Goal: Transaction & Acquisition: Book appointment/travel/reservation

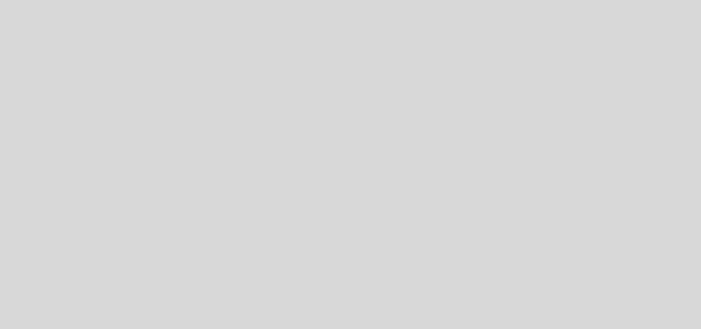
select select "es"
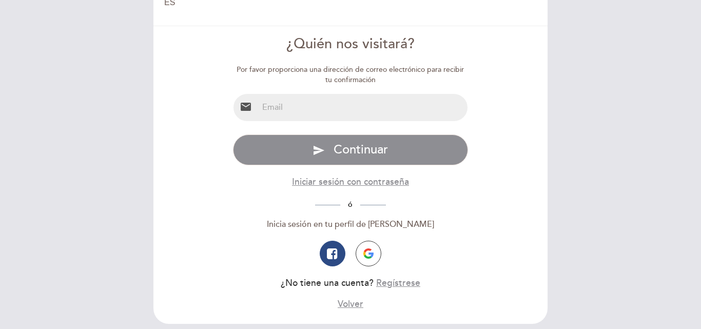
scroll to position [81, 0]
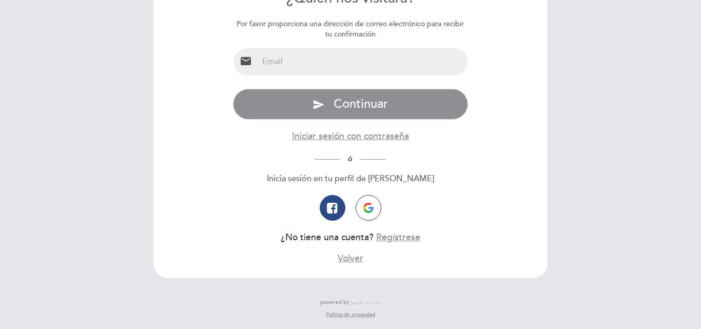
click at [335, 64] on input "email" at bounding box center [363, 61] width 210 height 27
type input "[EMAIL_ADDRESS][DOMAIN_NAME]"
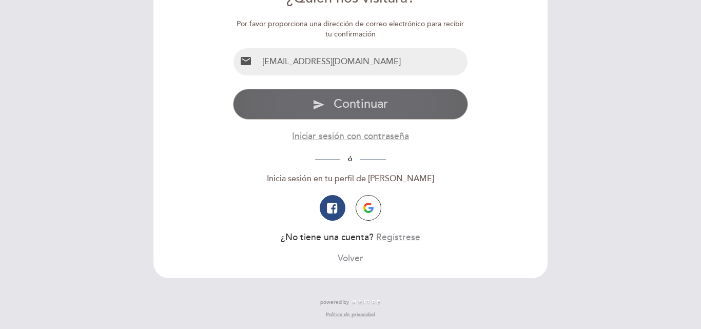
click at [381, 103] on span "Continuar" at bounding box center [361, 104] width 54 height 15
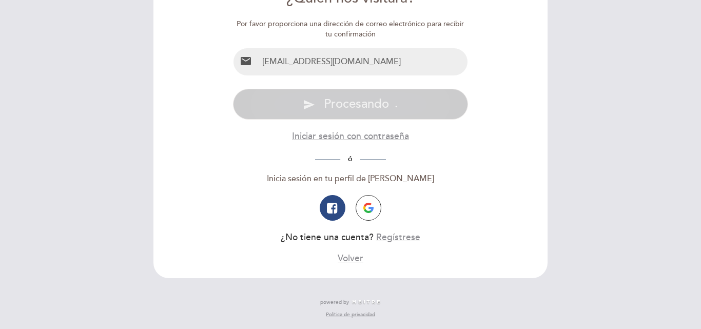
scroll to position [0, 0]
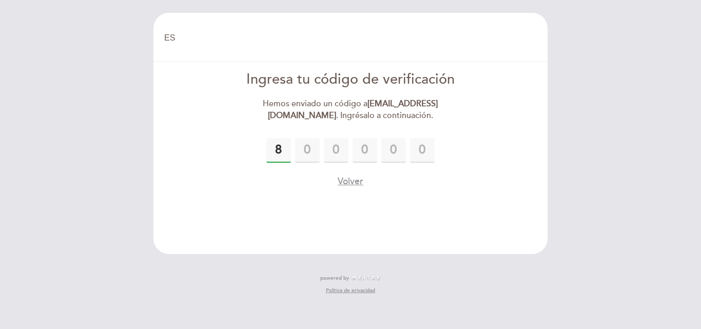
type input "8"
type input "7"
type input "8"
type input "7"
type input "3"
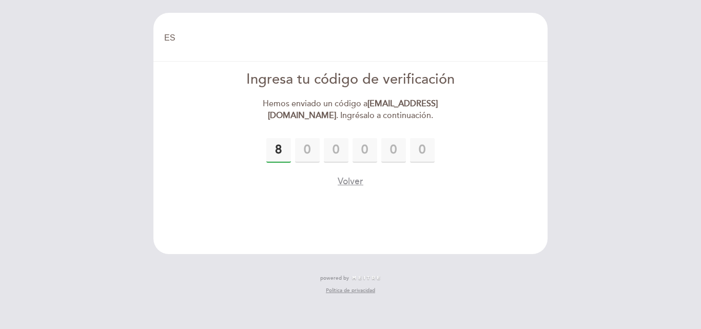
type input "8"
type input "1"
type input "7"
type input "8"
type input "7"
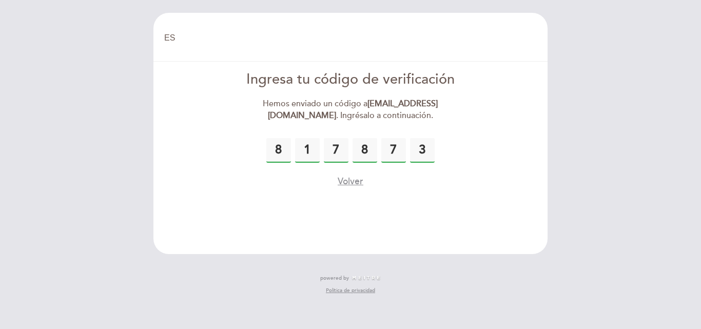
type input "3"
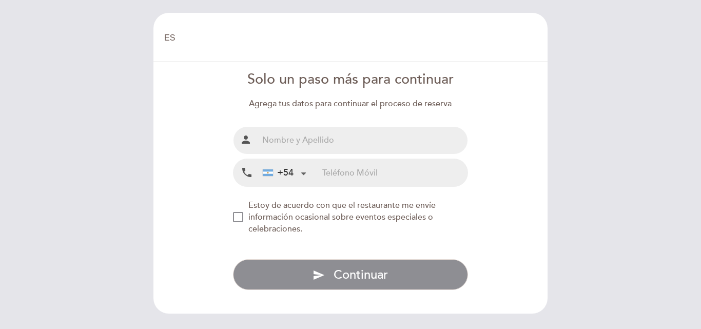
click at [372, 147] on input "text" at bounding box center [363, 140] width 210 height 27
type input "[PERSON_NAME]"
drag, startPoint x: 336, startPoint y: 191, endPoint x: 343, endPoint y: 178, distance: 14.5
click at [339, 187] on div "Solo un paso más para continuar Agrega tus datos para continuar el proceso de r…" at bounding box center [351, 180] width 236 height 220
click at [343, 178] on input "tel" at bounding box center [394, 172] width 145 height 27
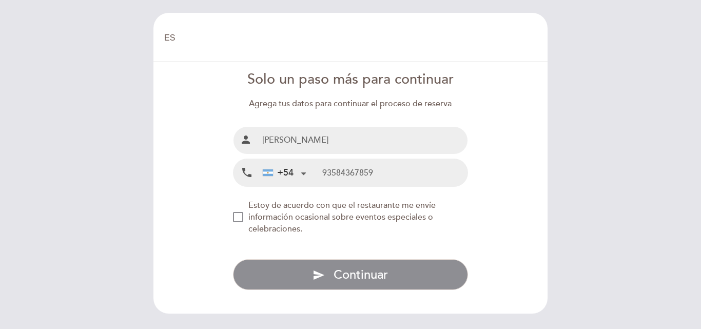
drag, startPoint x: 323, startPoint y: 170, endPoint x: 347, endPoint y: 183, distance: 26.9
click at [330, 173] on input "93584367859" at bounding box center [394, 172] width 145 height 27
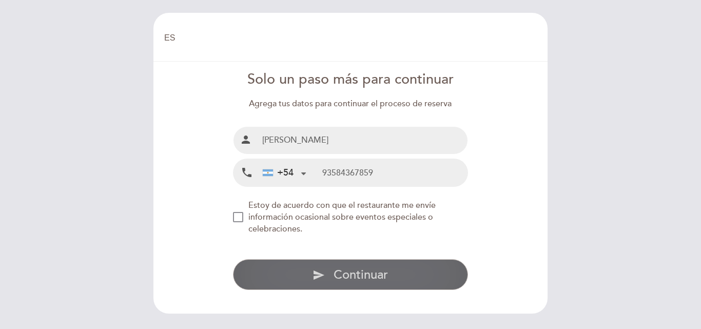
type input "93584367859"
click at [371, 275] on span "Continuar" at bounding box center [361, 274] width 54 height 15
